Goal: Task Accomplishment & Management: Complete application form

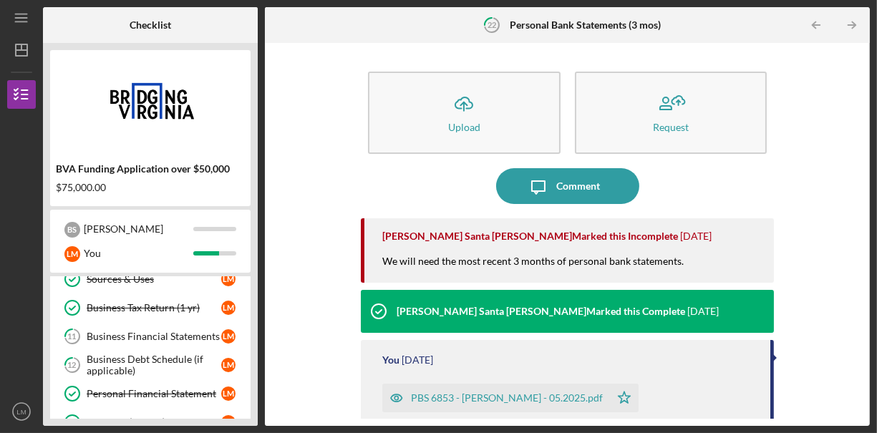
scroll to position [104, 0]
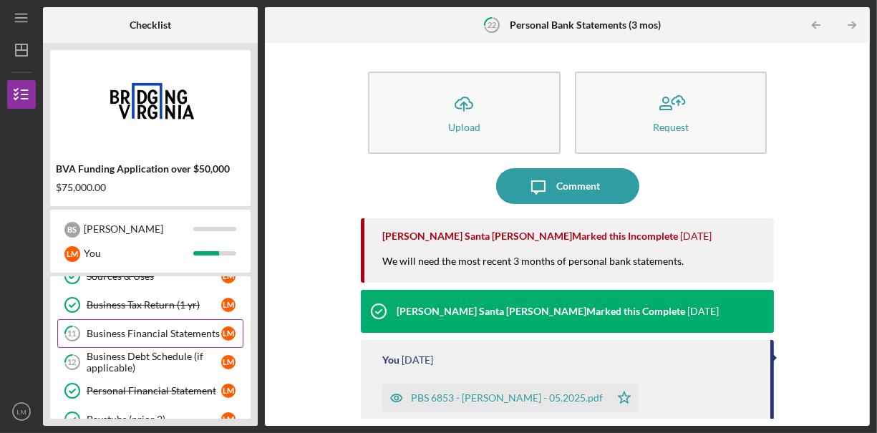
click at [145, 329] on div "Business Financial Statements" at bounding box center [154, 333] width 135 height 11
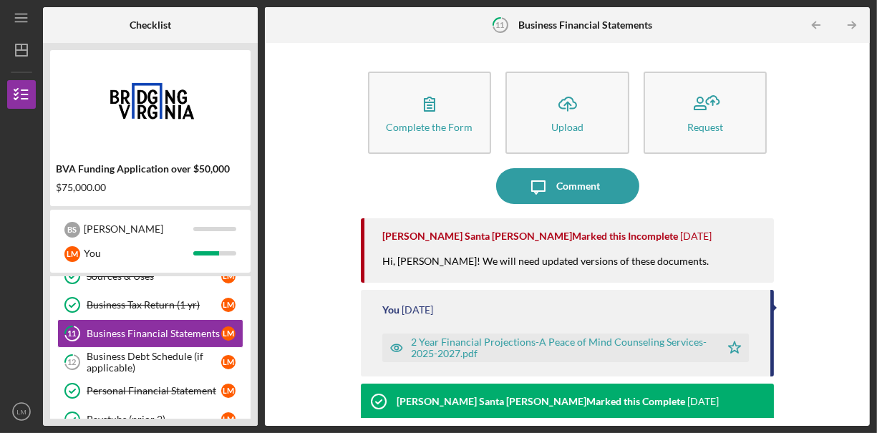
drag, startPoint x: 875, startPoint y: 108, endPoint x: 875, endPoint y: 217, distance: 108.8
click at [875, 217] on div "Icon/Menu 11 Business Financial Statements Checklist BVA Funding Application ov…" at bounding box center [438, 216] width 877 height 433
click at [840, 172] on div "Complete the Form Form Icon/Upload Upload Request Icon/Message Comment [PERSON_…" at bounding box center [567, 234] width 590 height 369
drag, startPoint x: 875, startPoint y: 202, endPoint x: 870, endPoint y: 259, distance: 57.5
click at [870, 259] on div "Icon/Menu 11 Business Financial Statements Checklist BVA Funding Application ov…" at bounding box center [438, 216] width 877 height 433
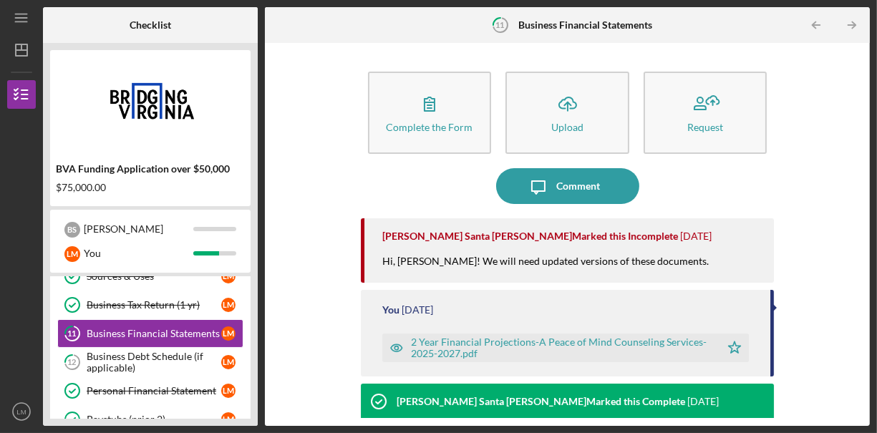
scroll to position [215, 0]
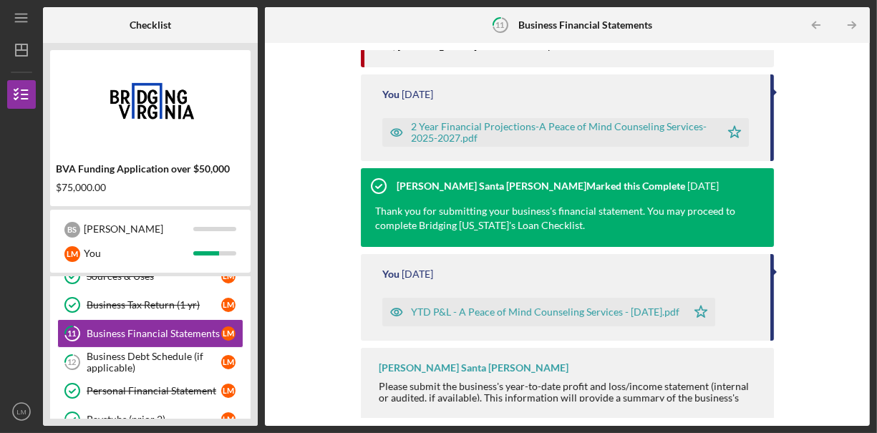
drag, startPoint x: 862, startPoint y: 284, endPoint x: 857, endPoint y: 244, distance: 40.4
click at [857, 244] on div "Complete the Form Form Icon/Upload Upload Request Icon/Message Comment [PERSON_…" at bounding box center [567, 234] width 590 height 369
